Goal: Task Accomplishment & Management: Manage account settings

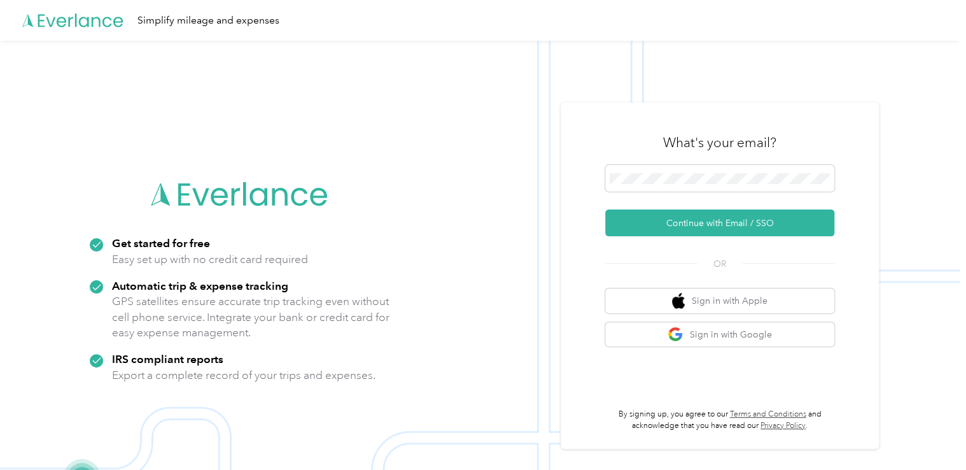
scroll to position [41, 0]
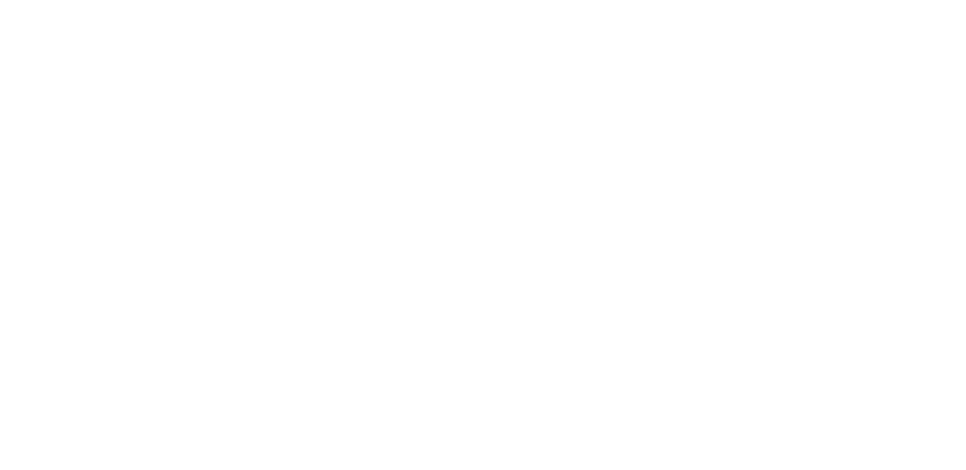
click at [528, 408] on html at bounding box center [480, 235] width 960 height 470
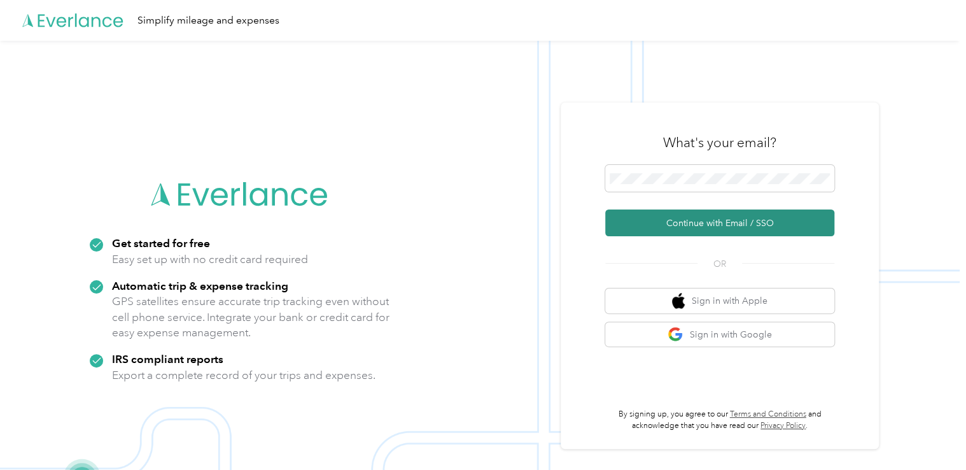
click at [707, 218] on button "Continue with Email / SSO" at bounding box center [719, 222] width 229 height 27
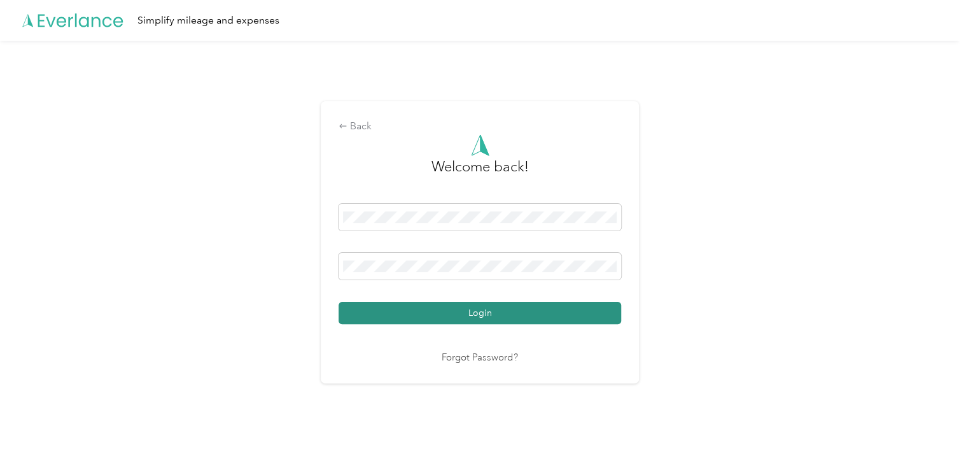
click at [493, 315] on button "Login" at bounding box center [480, 313] width 283 height 22
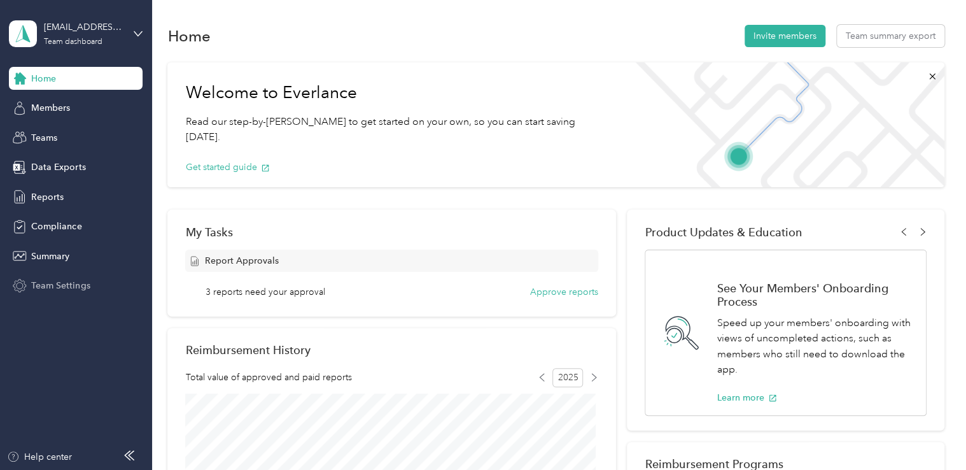
click at [67, 288] on span "Team Settings" at bounding box center [60, 285] width 59 height 13
click at [64, 193] on div "Reports" at bounding box center [76, 196] width 134 height 23
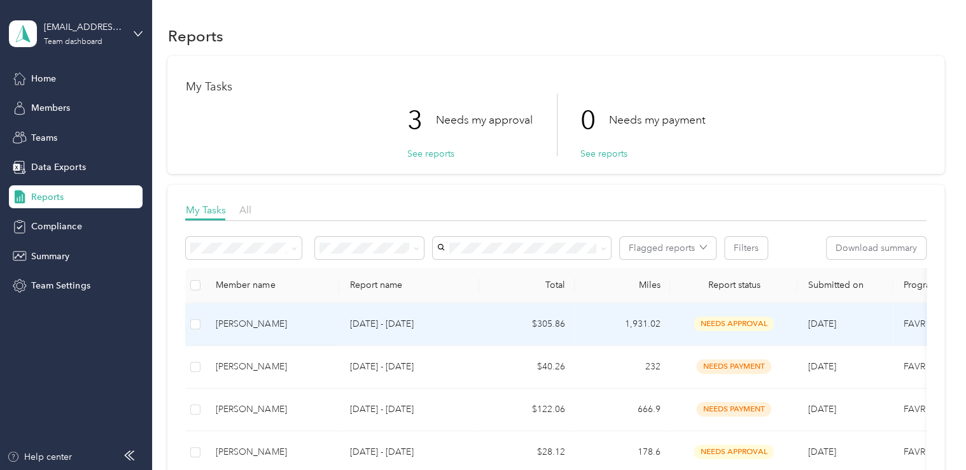
click at [263, 325] on div "Steven C. Jones" at bounding box center [272, 324] width 113 height 14
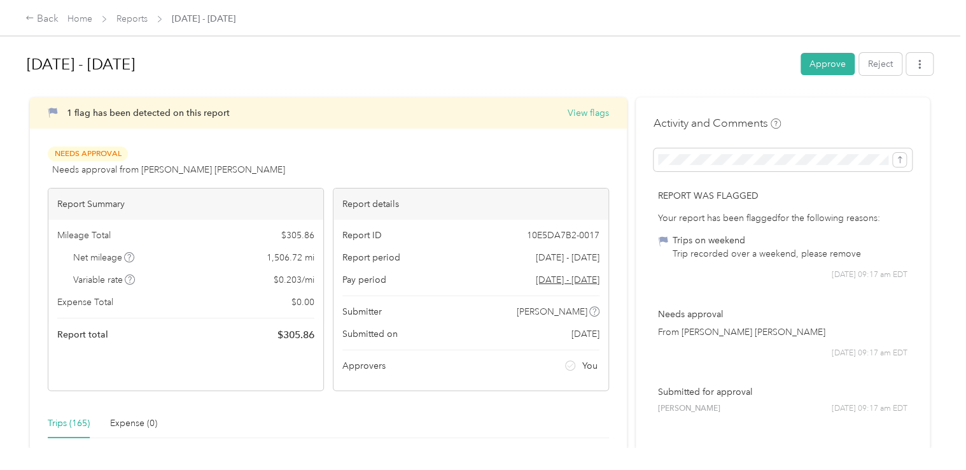
click at [565, 251] on span "Aug 1 - 31, 2025" at bounding box center [568, 257] width 64 height 13
click at [947, 152] on div "Aug 1 - 31, 2025 Approve Reject 1 flag has been detected on this report View fl…" at bounding box center [480, 224] width 960 height 448
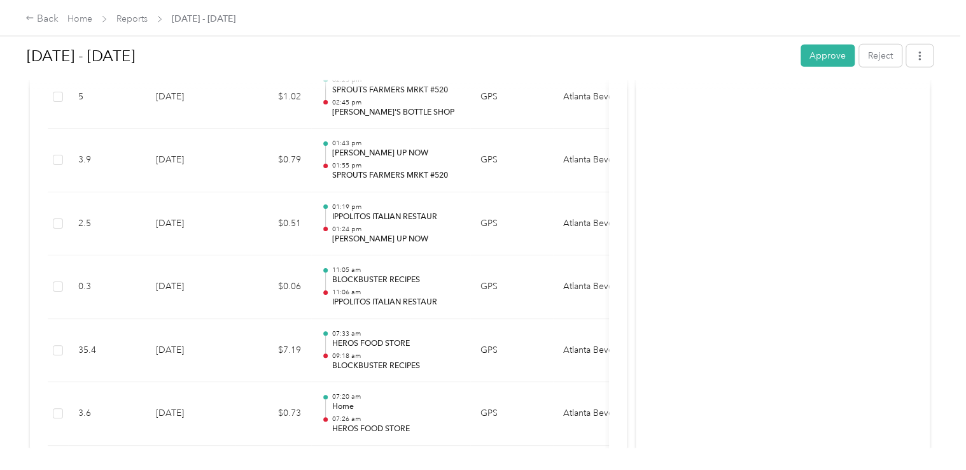
scroll to position [1986, 0]
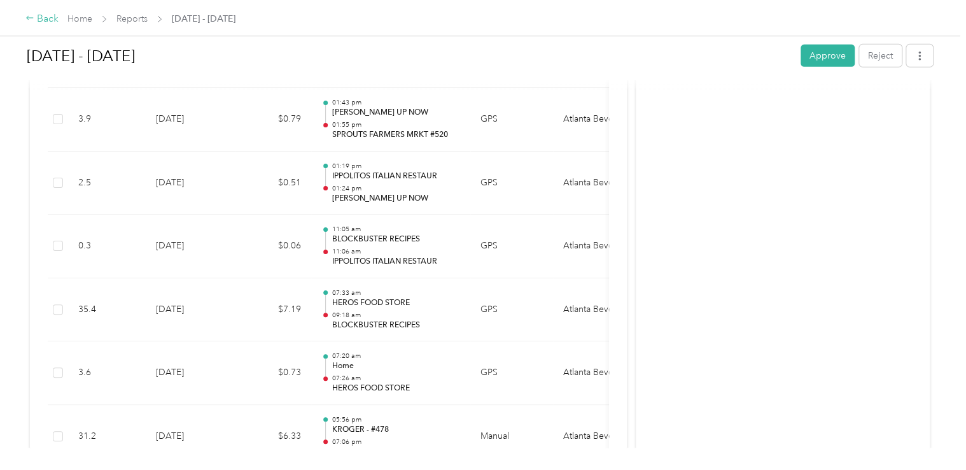
click at [41, 19] on div "Back" at bounding box center [41, 18] width 33 height 15
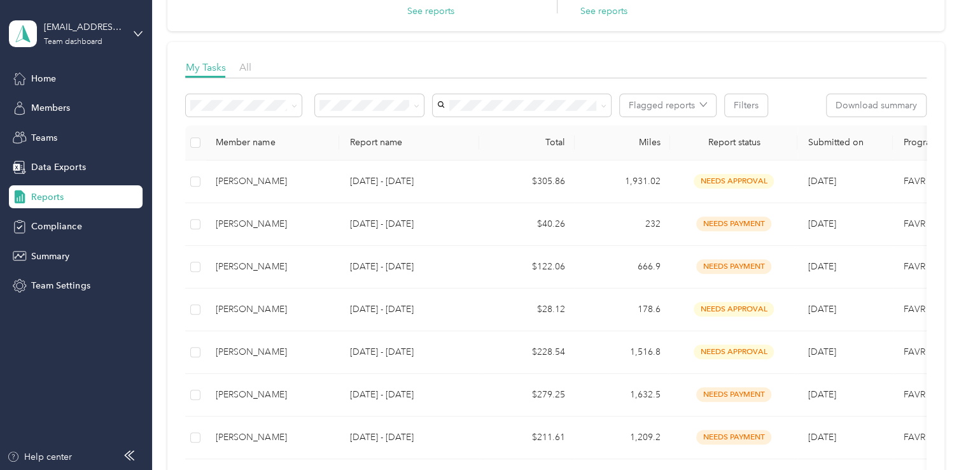
scroll to position [153, 0]
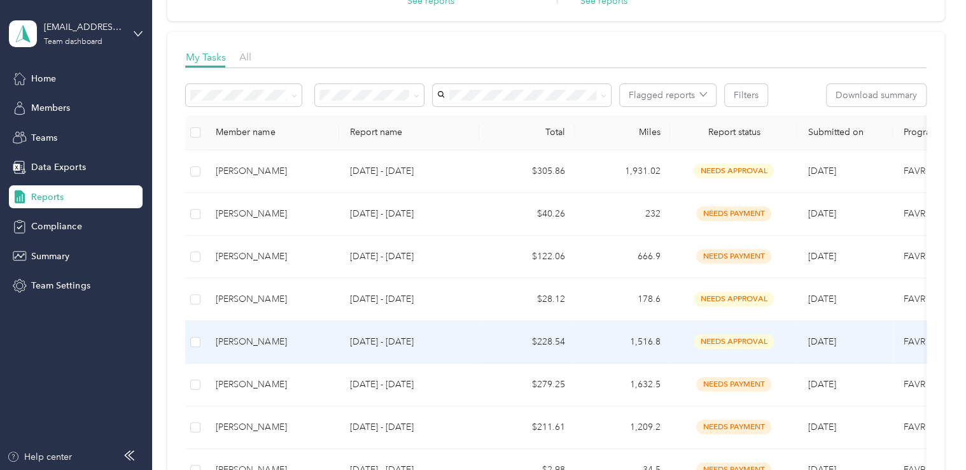
click at [252, 339] on div "Micheal R. McIntyre" at bounding box center [272, 342] width 113 height 14
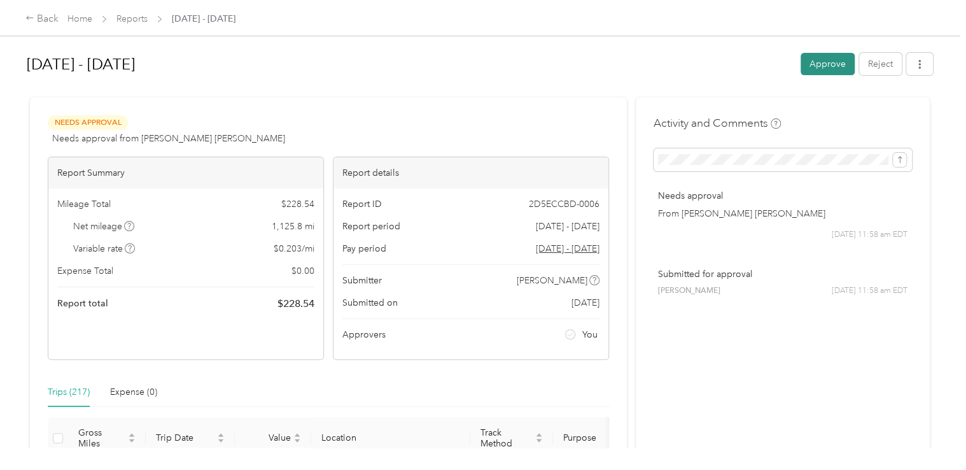
click at [830, 63] on button "Approve" at bounding box center [828, 64] width 54 height 22
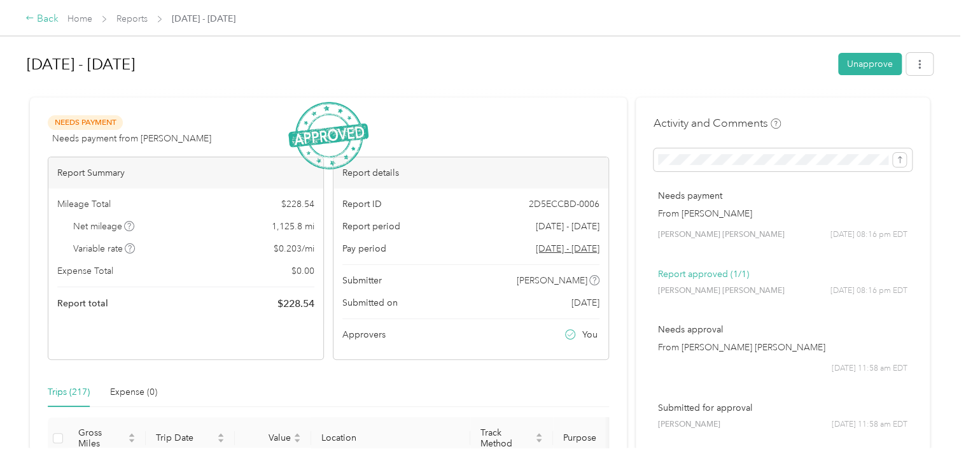
click at [46, 19] on div "Back" at bounding box center [41, 18] width 33 height 15
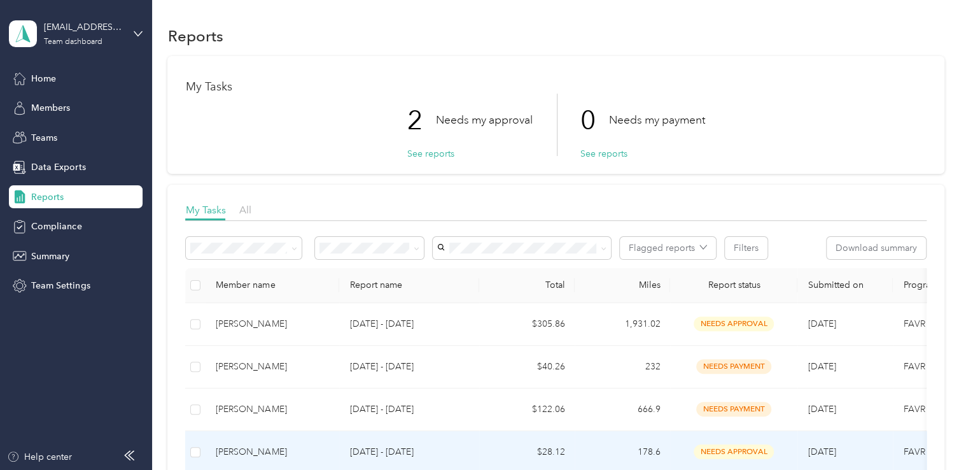
click at [259, 453] on div "Jacob S. Jenks" at bounding box center [272, 452] width 113 height 14
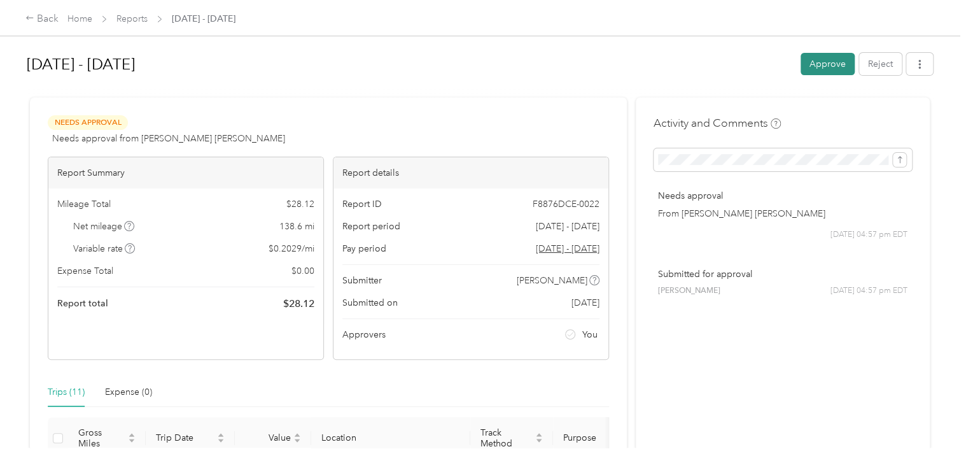
click at [830, 65] on button "Approve" at bounding box center [828, 64] width 54 height 22
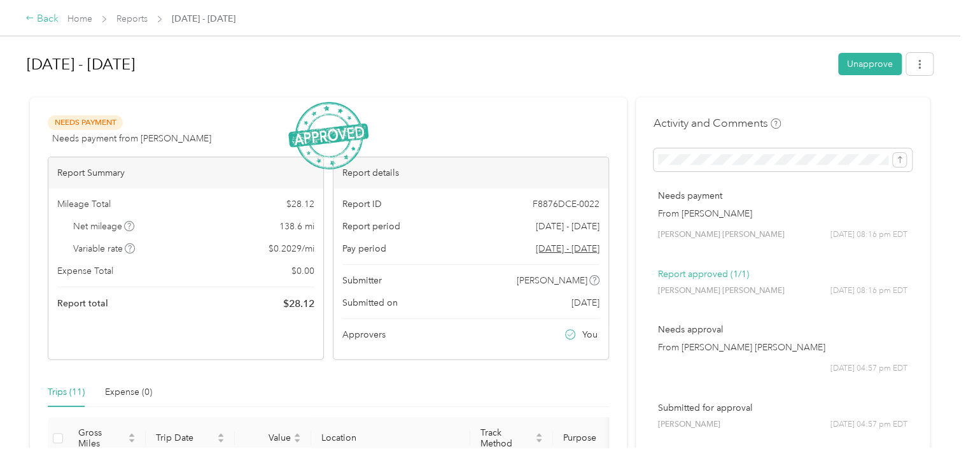
click at [43, 19] on div "Back" at bounding box center [41, 18] width 33 height 15
